Goal: Task Accomplishment & Management: Use online tool/utility

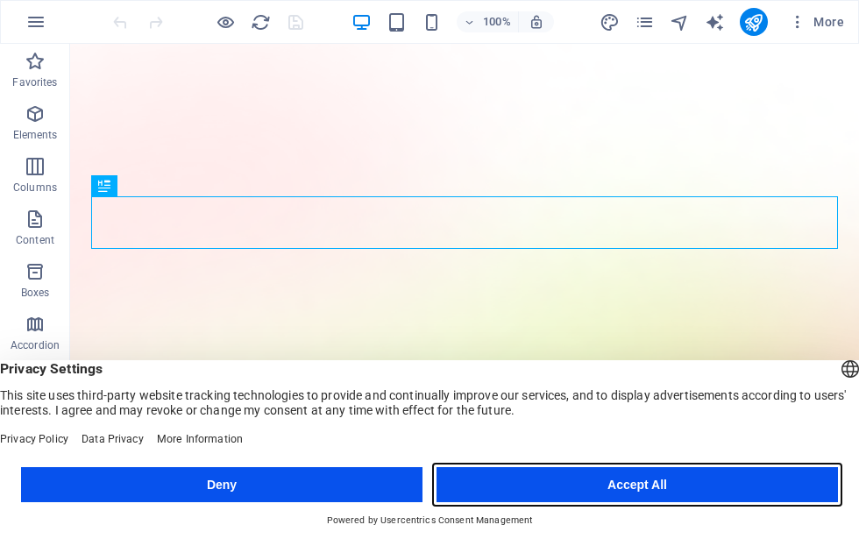
click at [699, 497] on button "Accept All" at bounding box center [636, 484] width 401 height 35
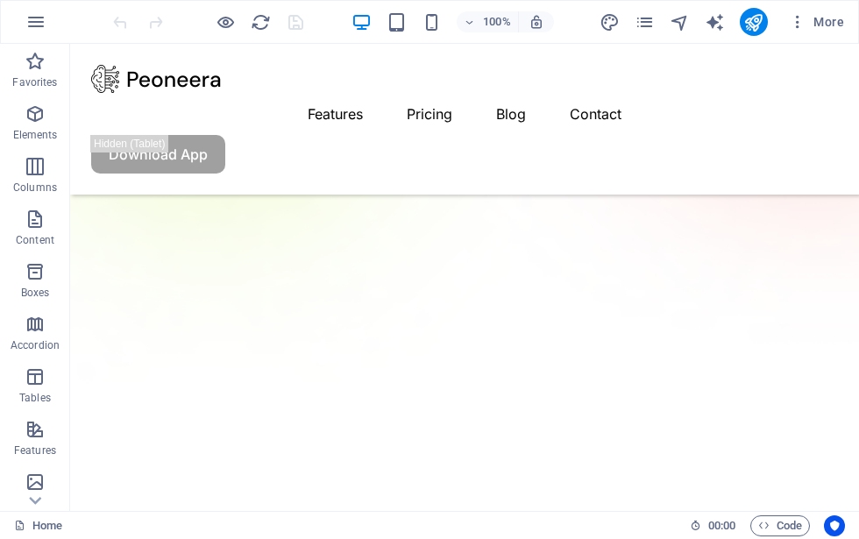
click at [20, 121] on span "Elements" at bounding box center [35, 124] width 70 height 42
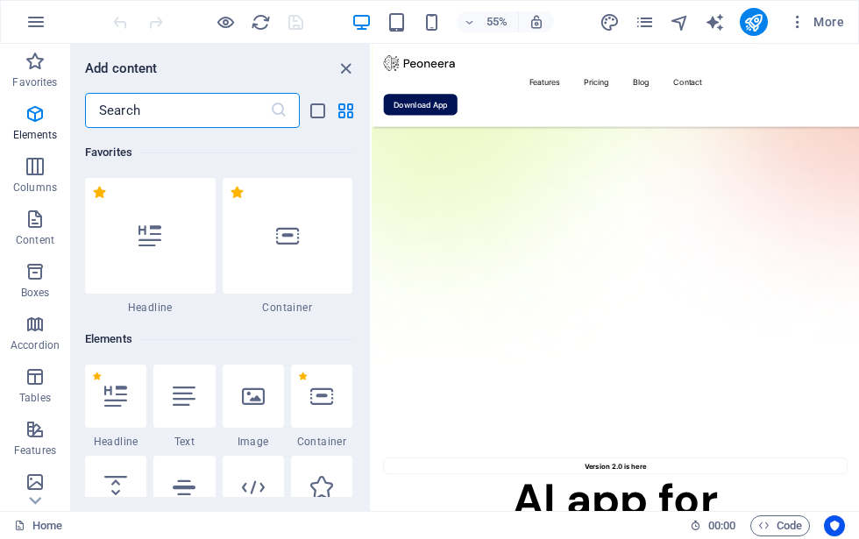
scroll to position [187, 0]
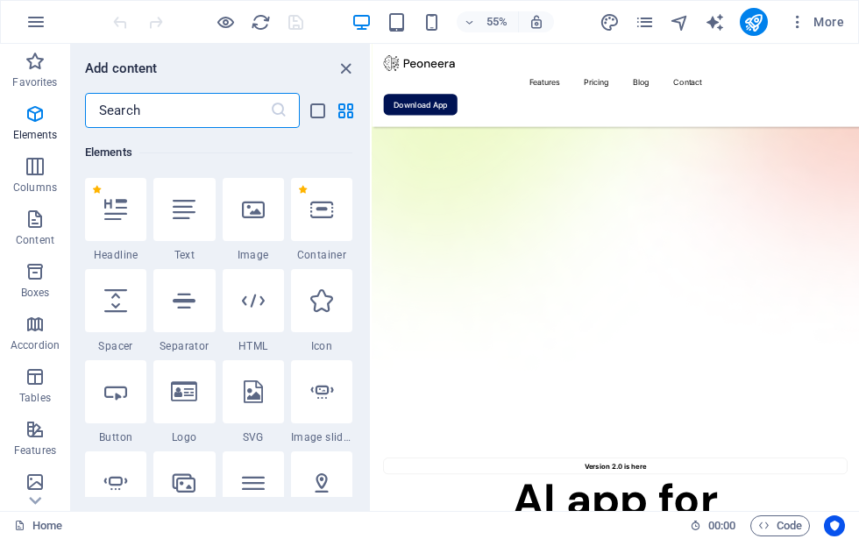
click at [28, 130] on p "Elements" at bounding box center [35, 135] width 45 height 14
click at [22, 173] on span "Columns" at bounding box center [35, 177] width 70 height 42
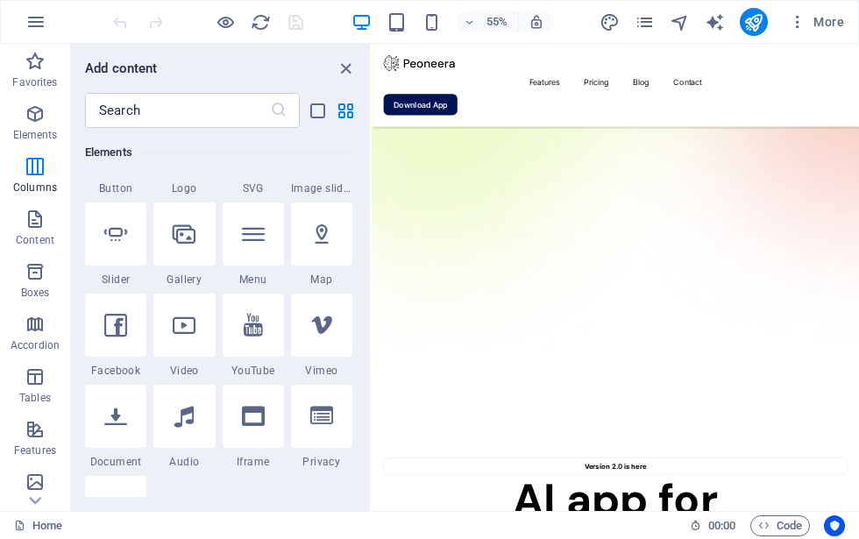
scroll to position [867, 0]
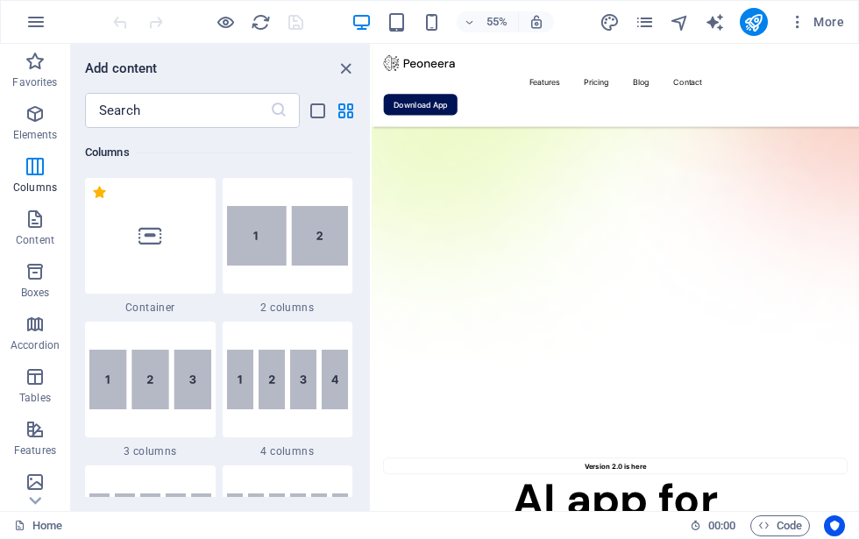
click at [21, 209] on span "Content" at bounding box center [35, 230] width 70 height 42
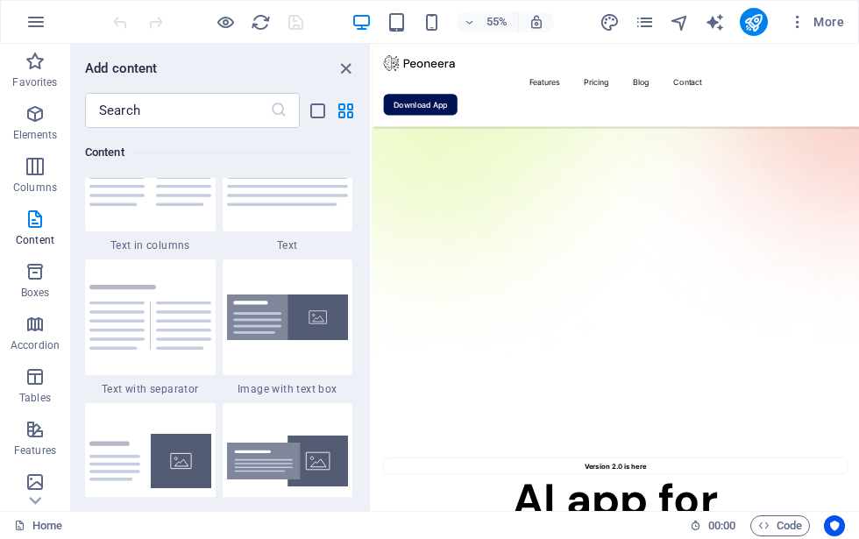
scroll to position [3130, 0]
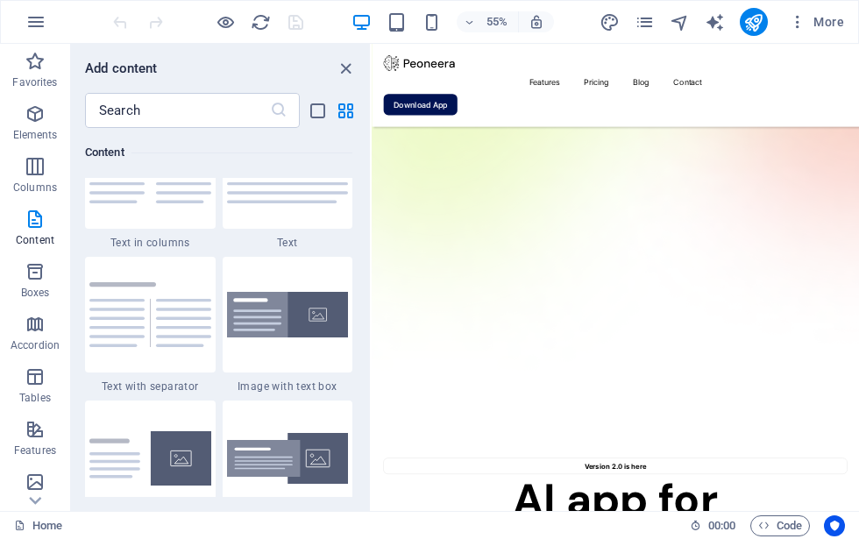
click at [19, 12] on button "button" at bounding box center [36, 22] width 42 height 42
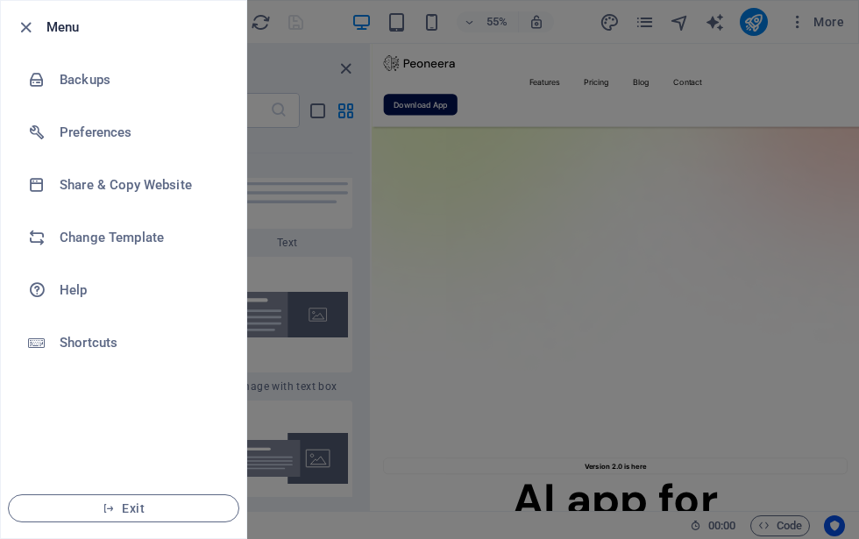
click at [84, 172] on li "Share & Copy Website" at bounding box center [123, 185] width 245 height 53
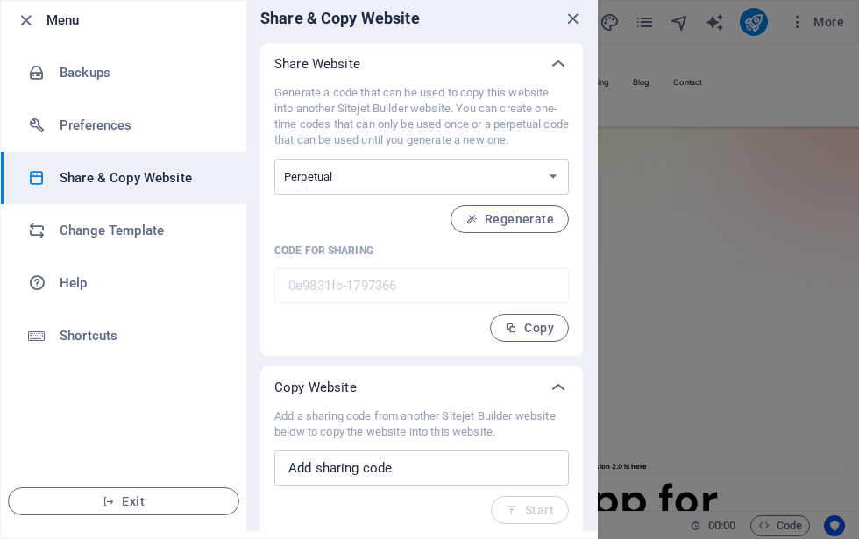
scroll to position [7, 0]
click at [764, 415] on div at bounding box center [429, 269] width 859 height 539
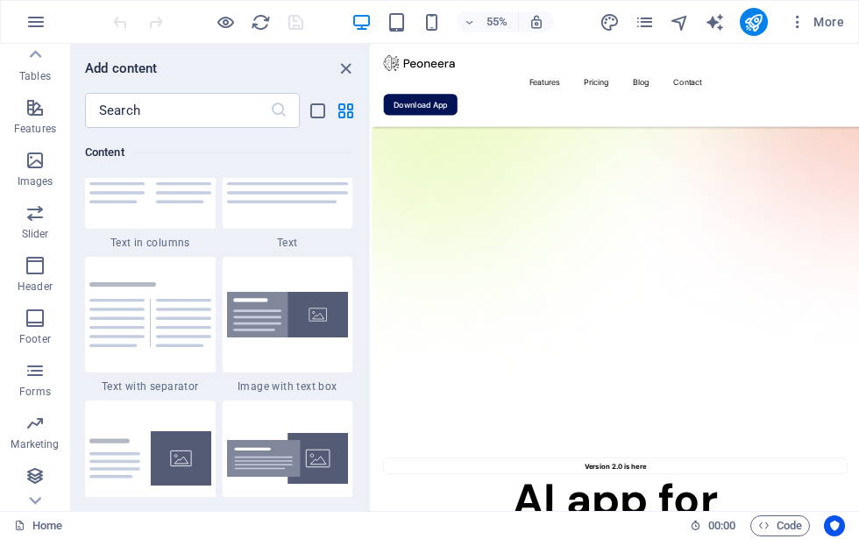
scroll to position [322, 0]
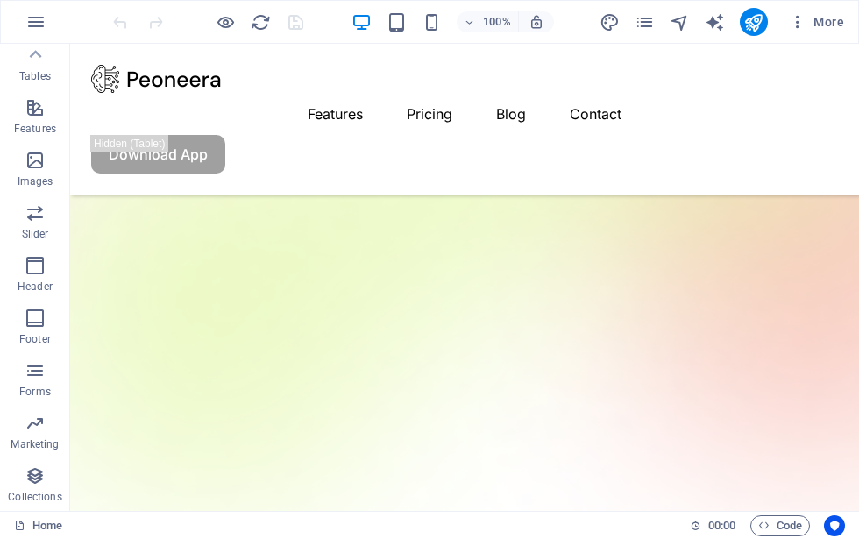
scroll to position [322, 0]
click at [25, 263] on icon "button" at bounding box center [35, 265] width 21 height 21
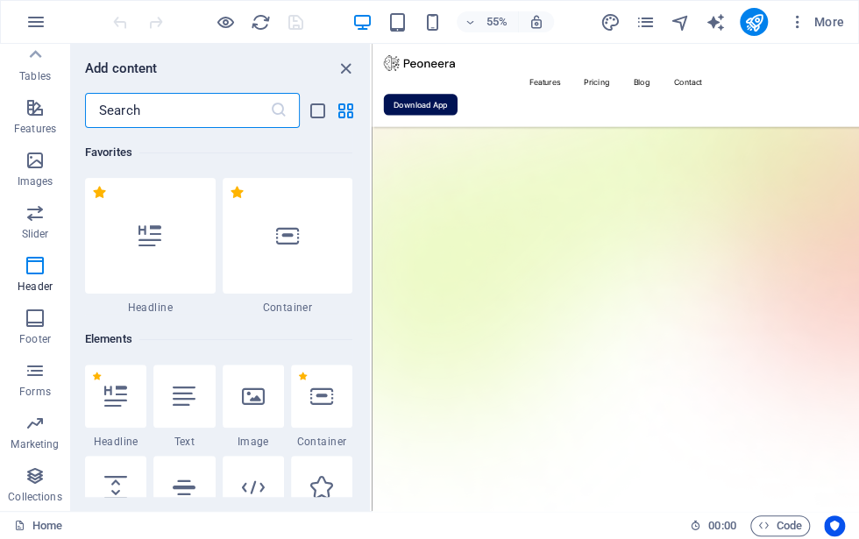
scroll to position [10794, 0]
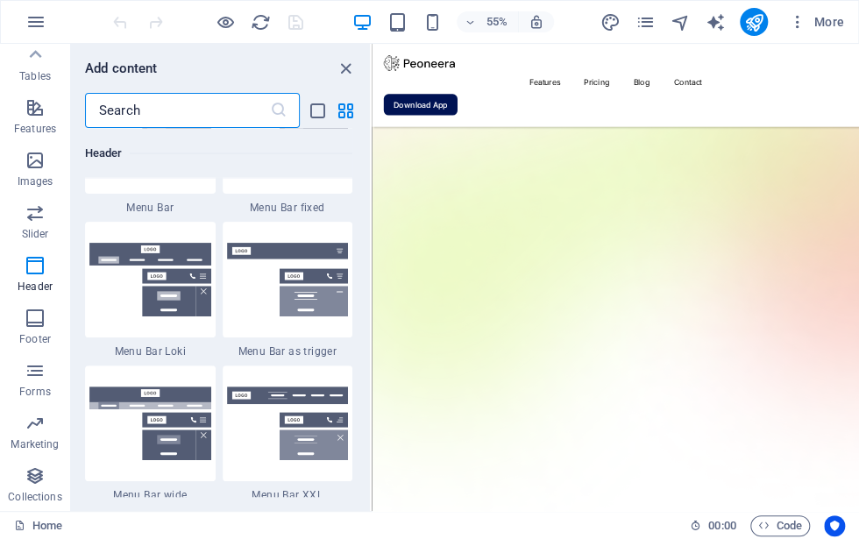
click at [25, 264] on icon "button" at bounding box center [35, 265] width 21 height 21
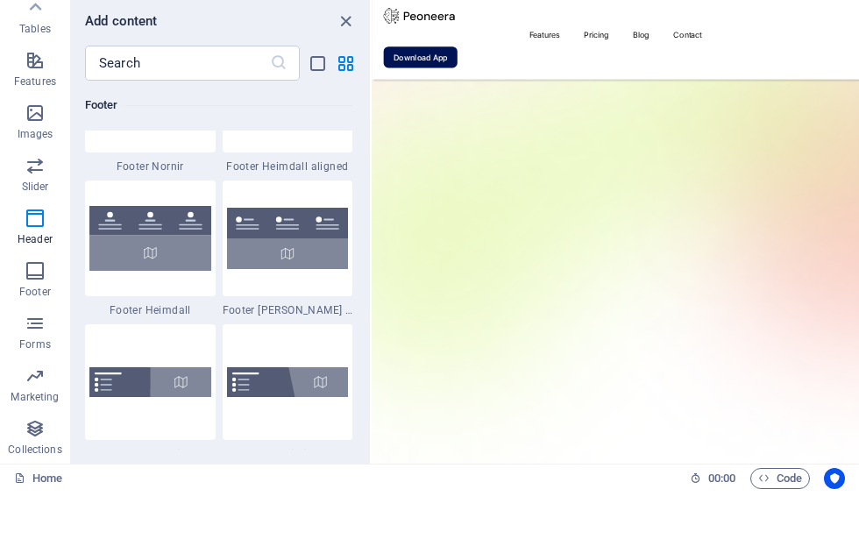
scroll to position [251, 0]
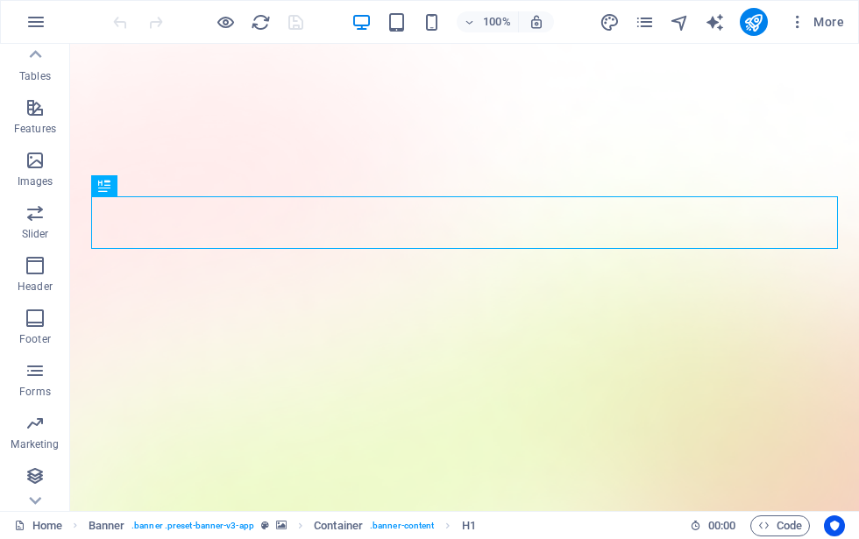
scroll to position [322, 0]
click at [49, 259] on span "Header" at bounding box center [35, 276] width 70 height 42
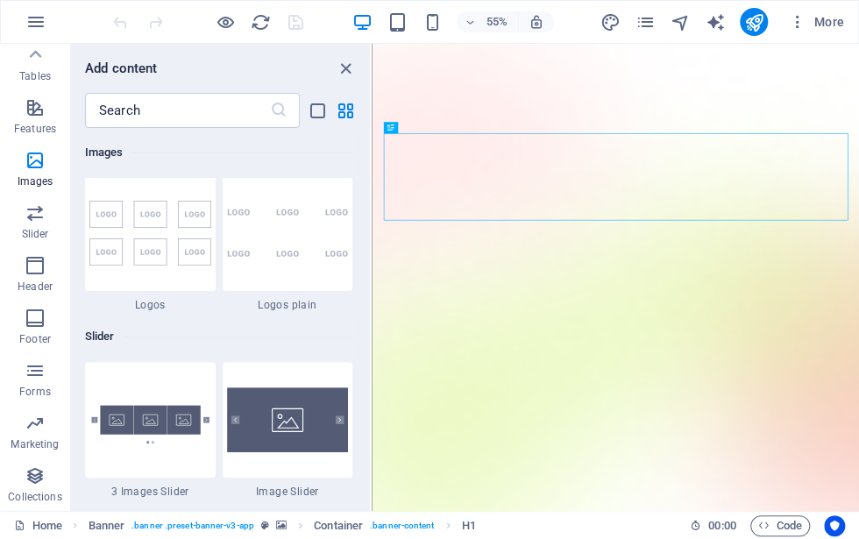
scroll to position [9747, 0]
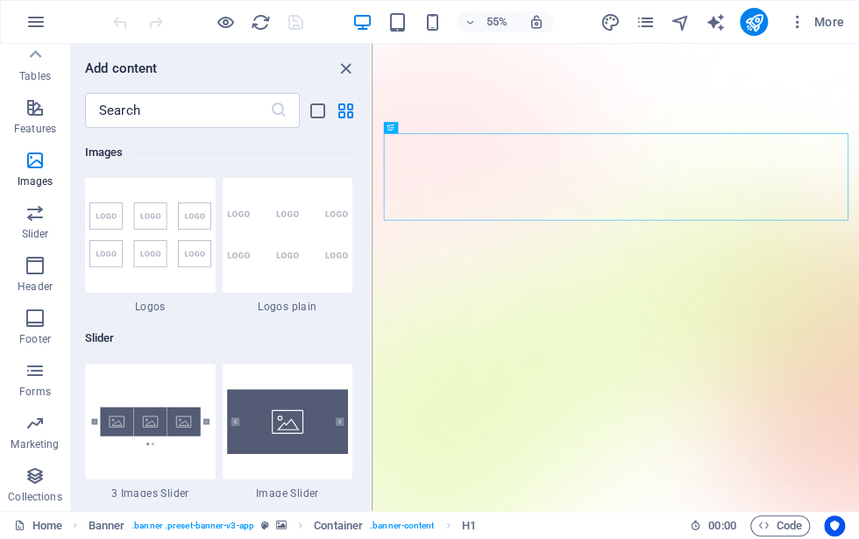
click at [776, 534] on span "Code" at bounding box center [780, 525] width 44 height 21
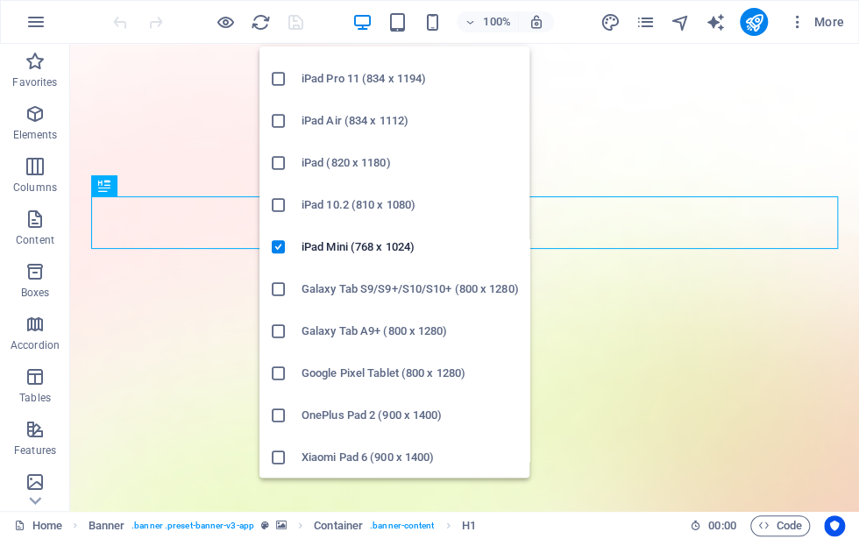
scroll to position [19, 0]
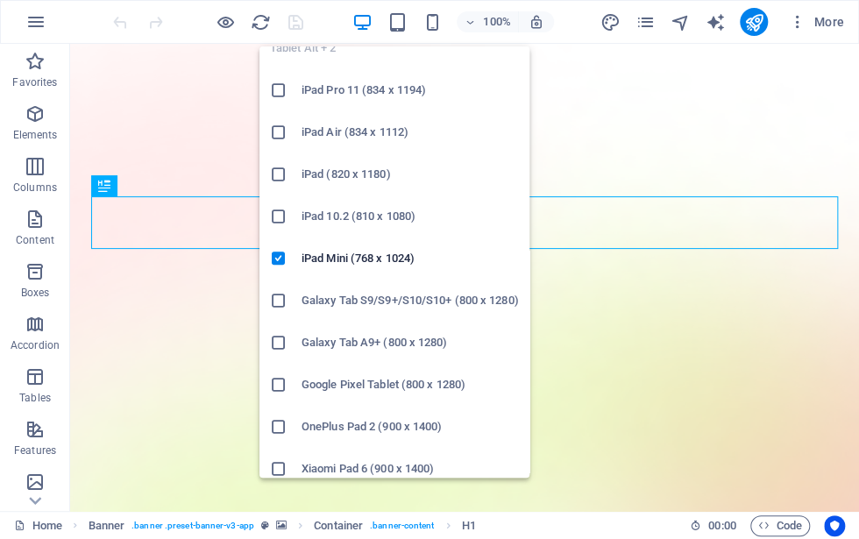
click at [282, 205] on li "iPad 10.2 (810 x 1080)" at bounding box center [394, 216] width 270 height 42
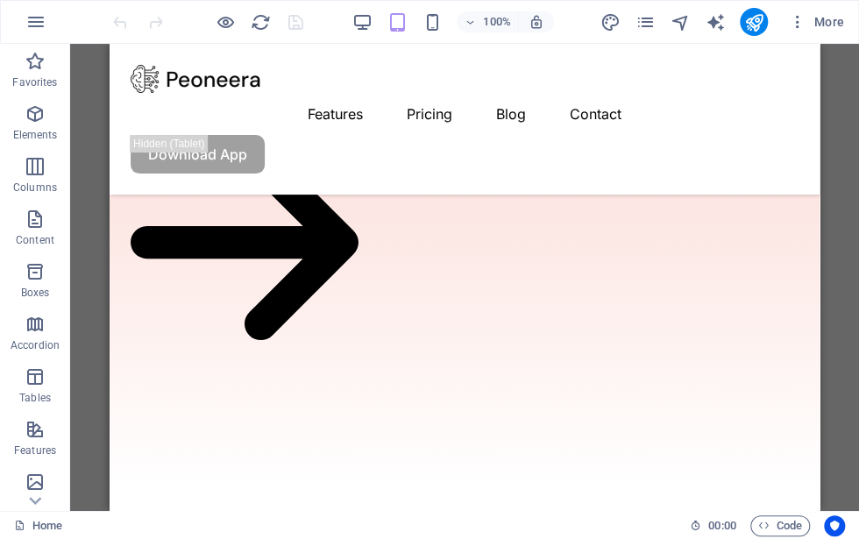
scroll to position [4863, 0]
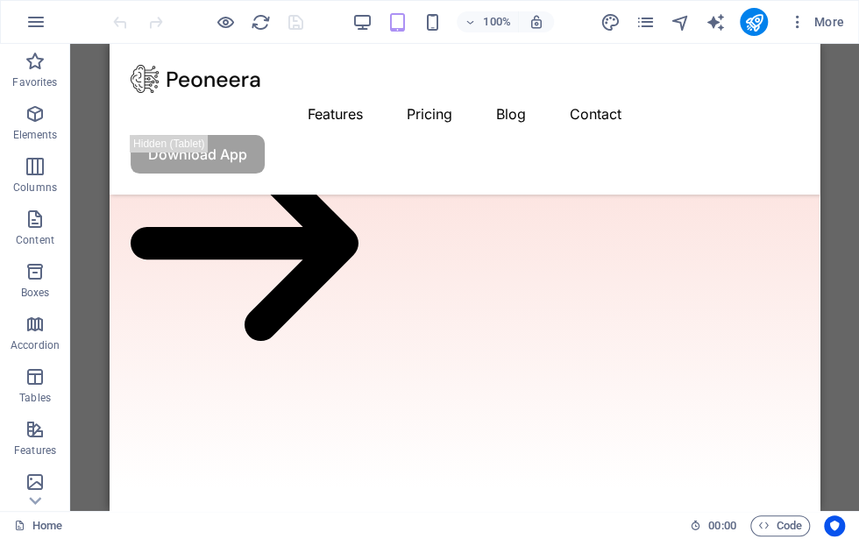
click at [25, 57] on icon "button" at bounding box center [35, 61] width 21 height 21
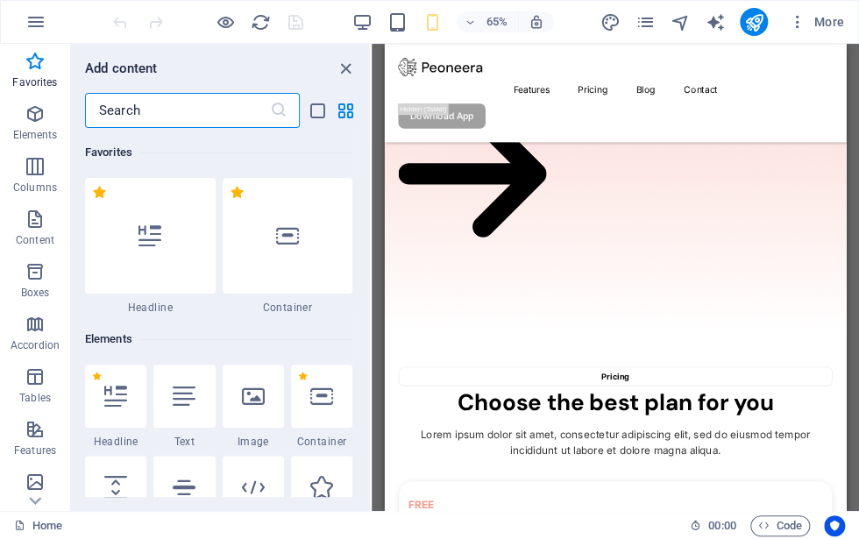
scroll to position [4608, 0]
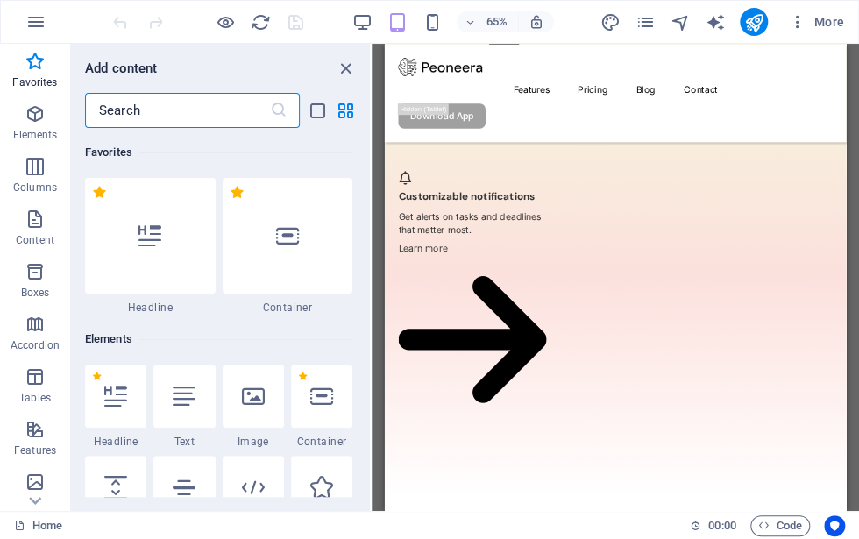
click at [25, 14] on icon "button" at bounding box center [35, 21] width 21 height 21
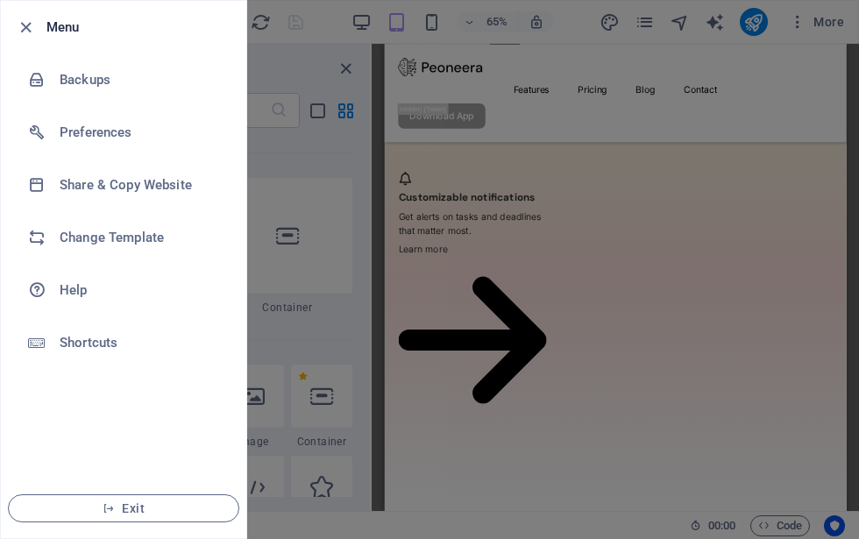
click at [114, 121] on li "Preferences" at bounding box center [123, 132] width 245 height 53
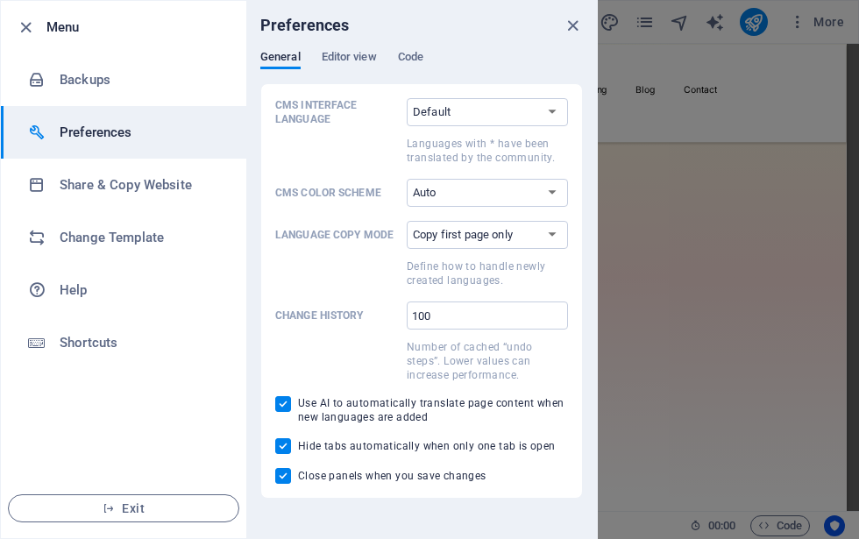
click at [360, 50] on span "Editor view" at bounding box center [349, 58] width 55 height 25
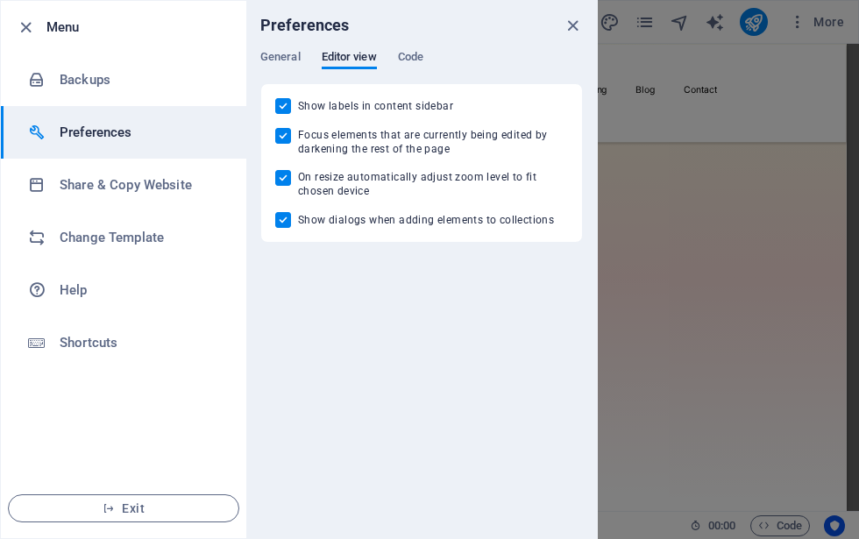
click at [600, 111] on div at bounding box center [429, 269] width 859 height 539
